Goal: Task Accomplishment & Management: Manage account settings

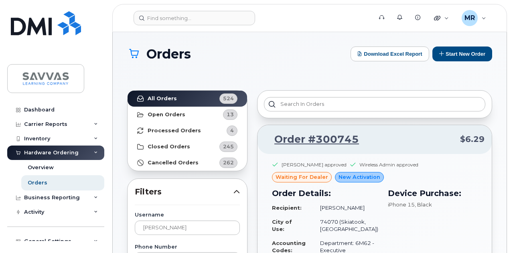
scroll to position [160, 0]
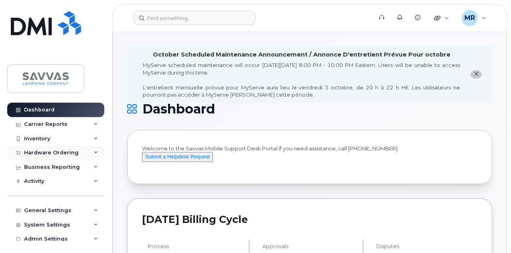
click at [86, 152] on div "Hardware Ordering" at bounding box center [55, 153] width 97 height 14
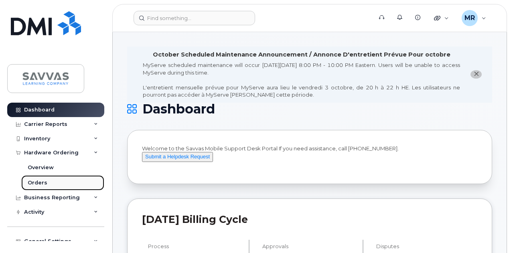
click at [36, 182] on div "Orders" at bounding box center [38, 182] width 20 height 7
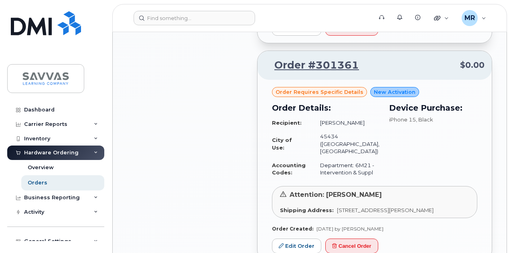
scroll to position [963, 0]
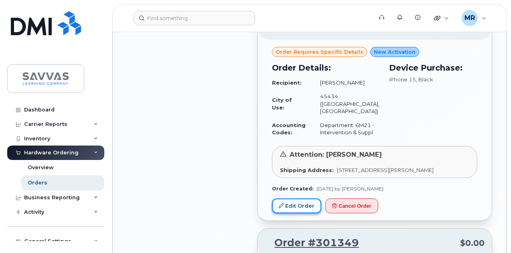
click at [294, 213] on link "Edit Order" at bounding box center [296, 206] width 49 height 15
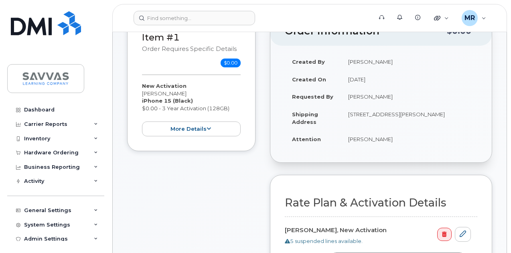
scroll to position [241, 0]
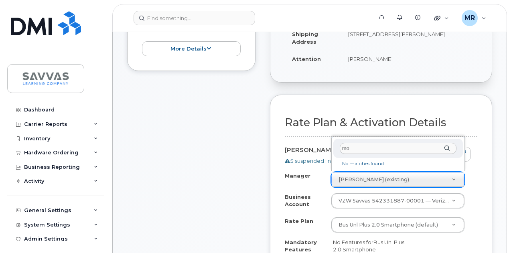
type input "m"
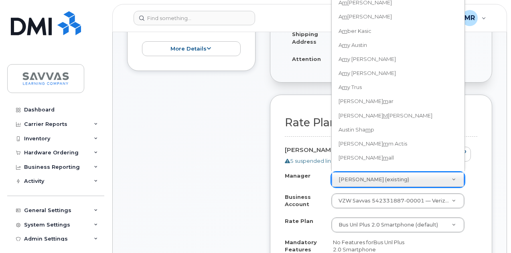
scroll to position [193, 0]
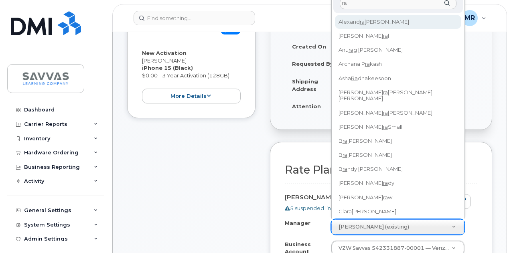
type input "r"
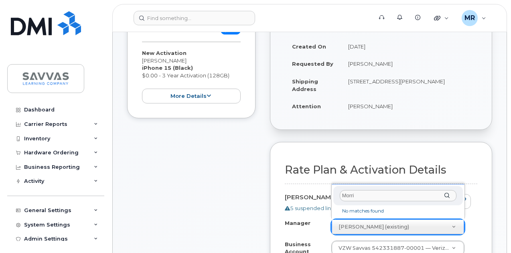
type input "[PERSON_NAME]"
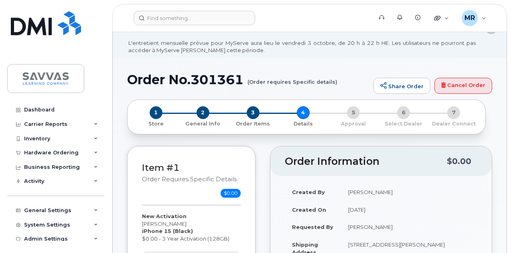
scroll to position [0, 0]
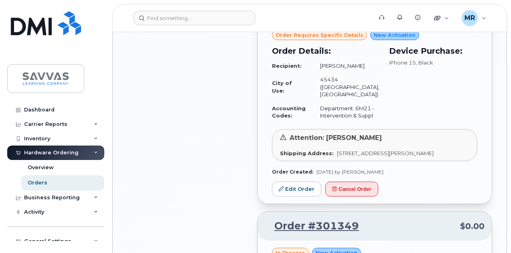
scroll to position [979, 0]
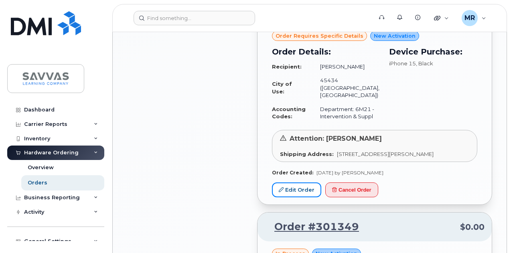
drag, startPoint x: 283, startPoint y: 200, endPoint x: 312, endPoint y: 189, distance: 30.7
click at [283, 197] on link "Edit Order" at bounding box center [296, 190] width 49 height 15
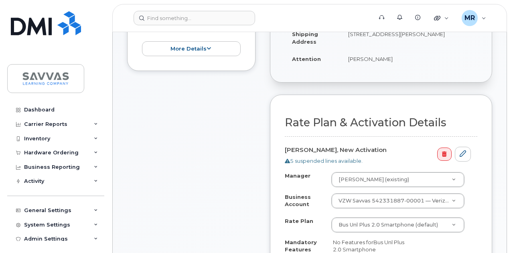
scroll to position [321, 0]
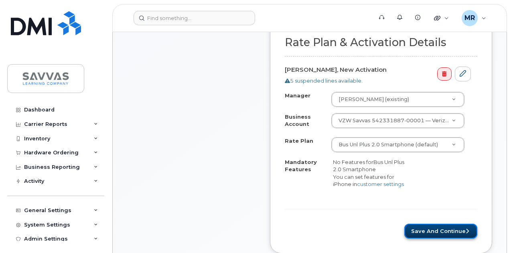
click at [442, 228] on button "Save and Continue" at bounding box center [440, 231] width 73 height 15
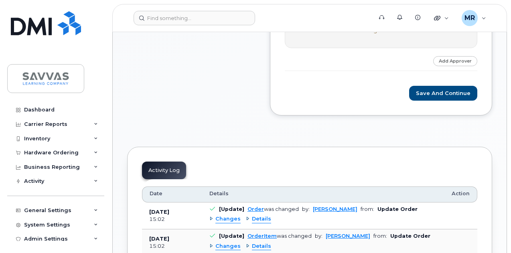
scroll to position [441, 0]
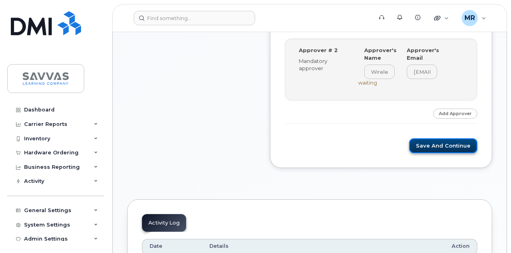
click at [437, 139] on button "Save and Continue" at bounding box center [443, 145] width 68 height 15
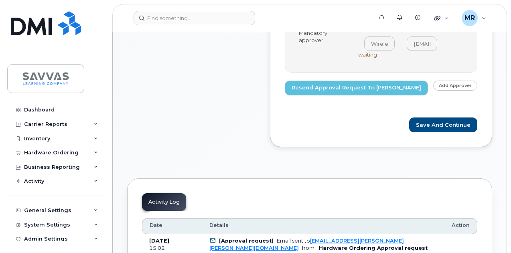
scroll to position [481, 0]
